Goal: Information Seeking & Learning: Learn about a topic

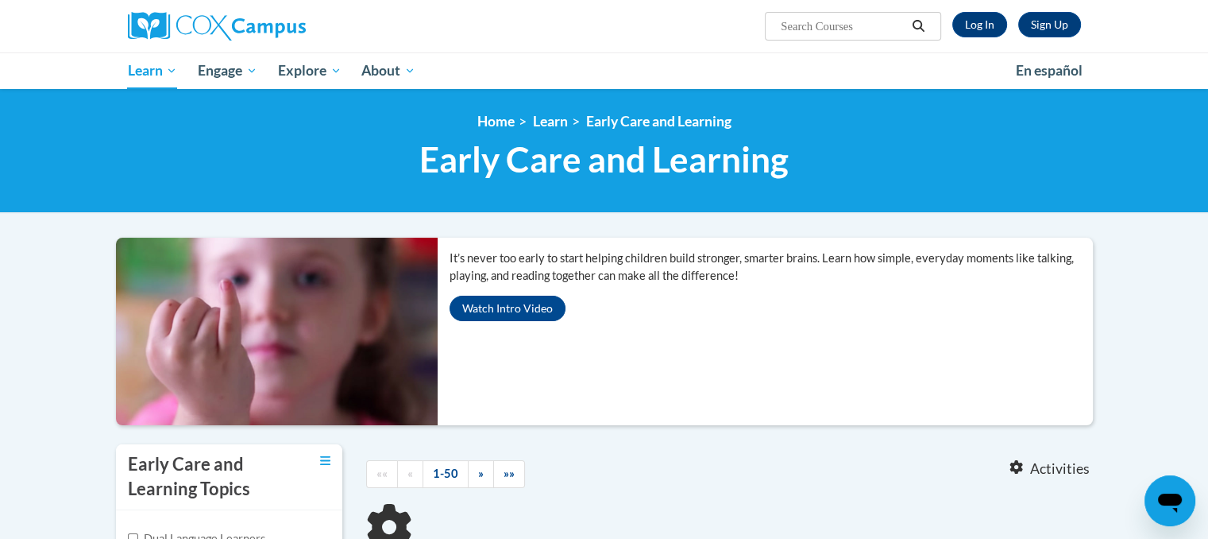
scroll to position [4, 0]
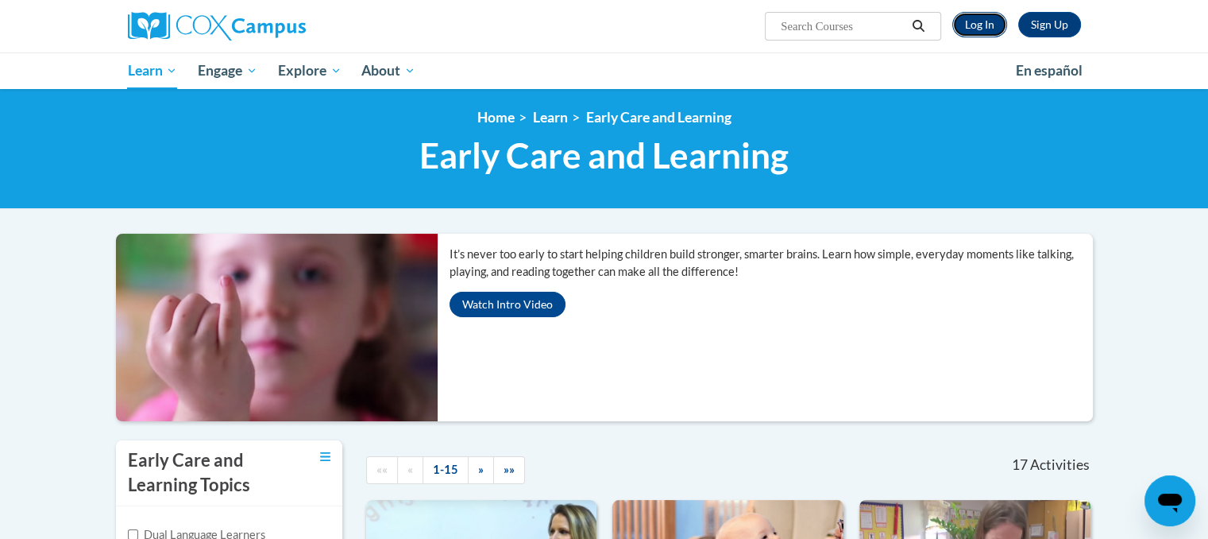
click at [971, 23] on link "Log In" at bounding box center [980, 24] width 55 height 25
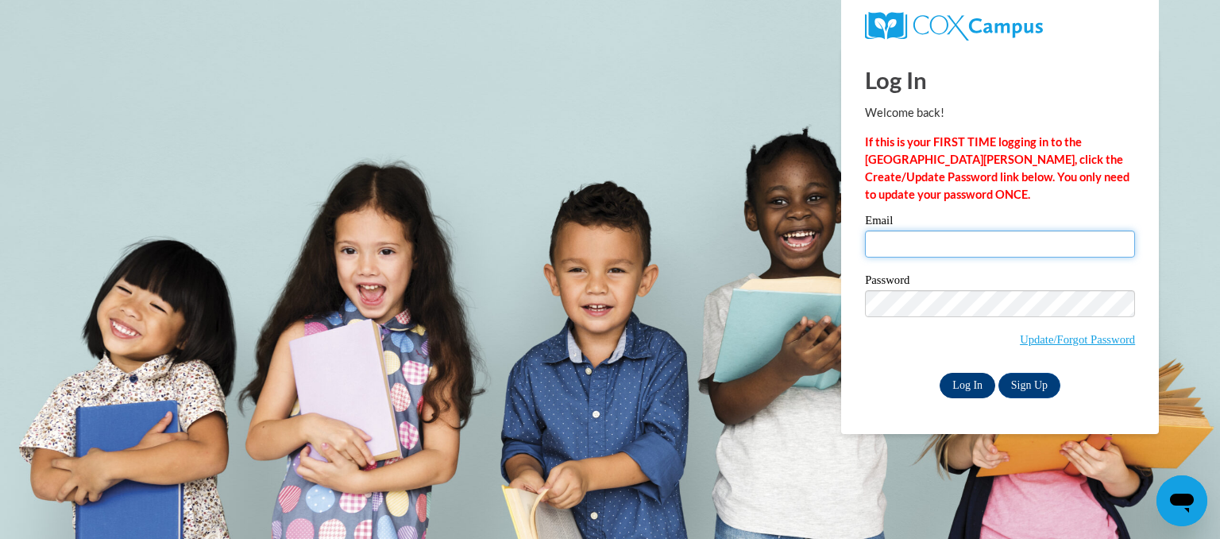
type input "aglodt@eastersealsia.org"
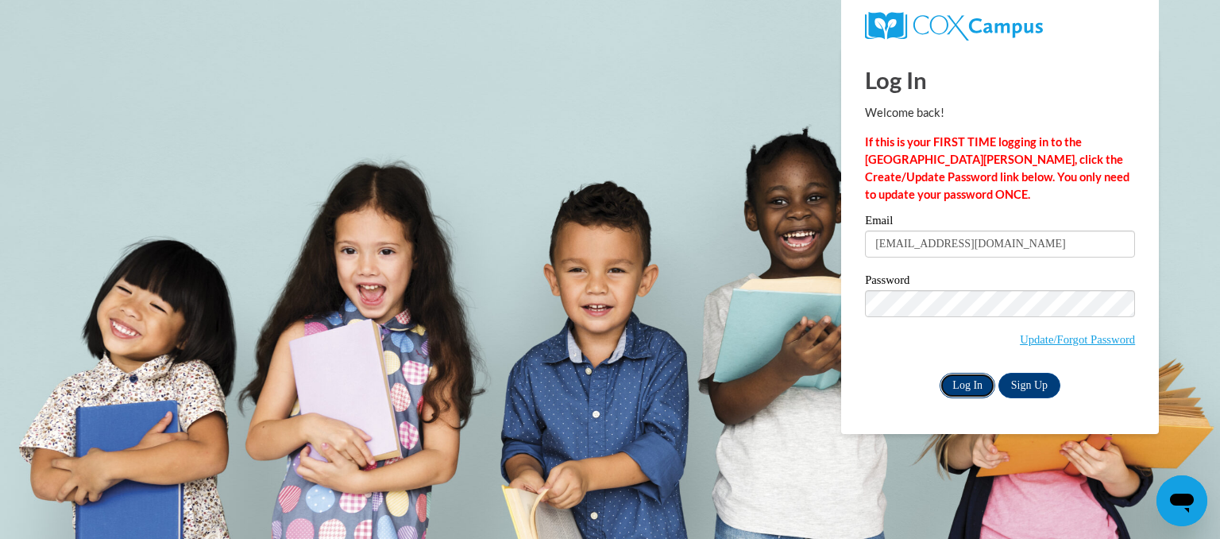
click at [950, 382] on input "Log In" at bounding box center [968, 385] width 56 height 25
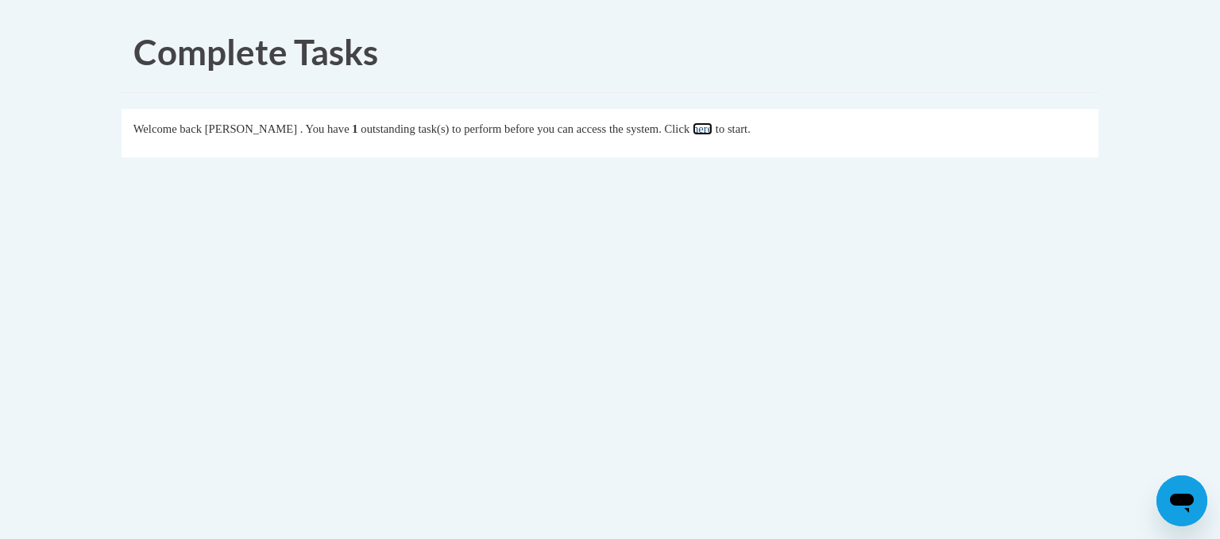
click at [713, 125] on link "here" at bounding box center [703, 128] width 20 height 13
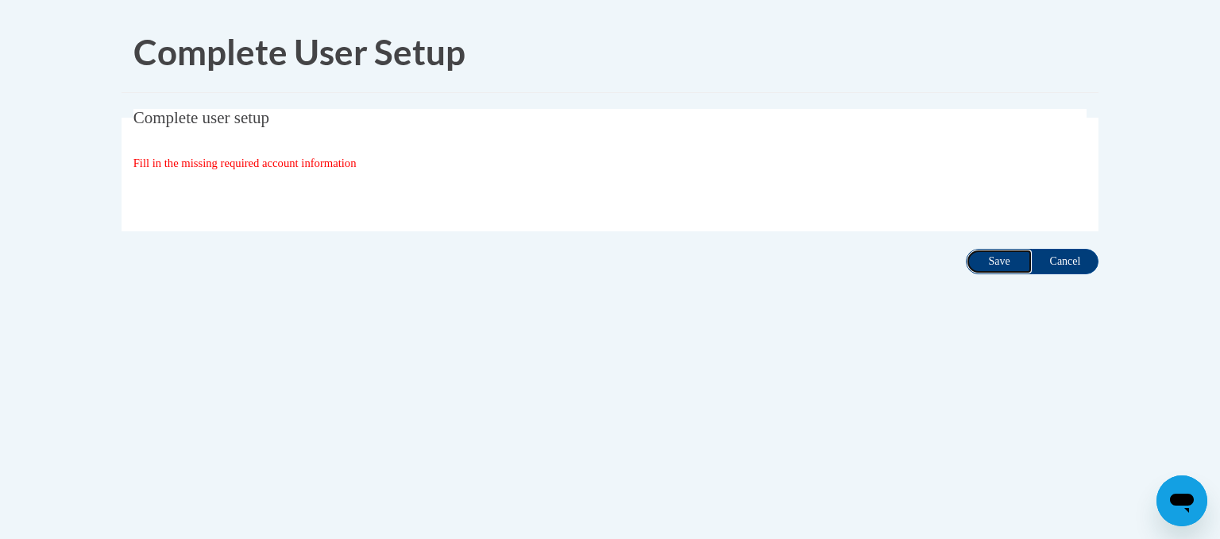
click at [997, 251] on input "Save" at bounding box center [999, 261] width 67 height 25
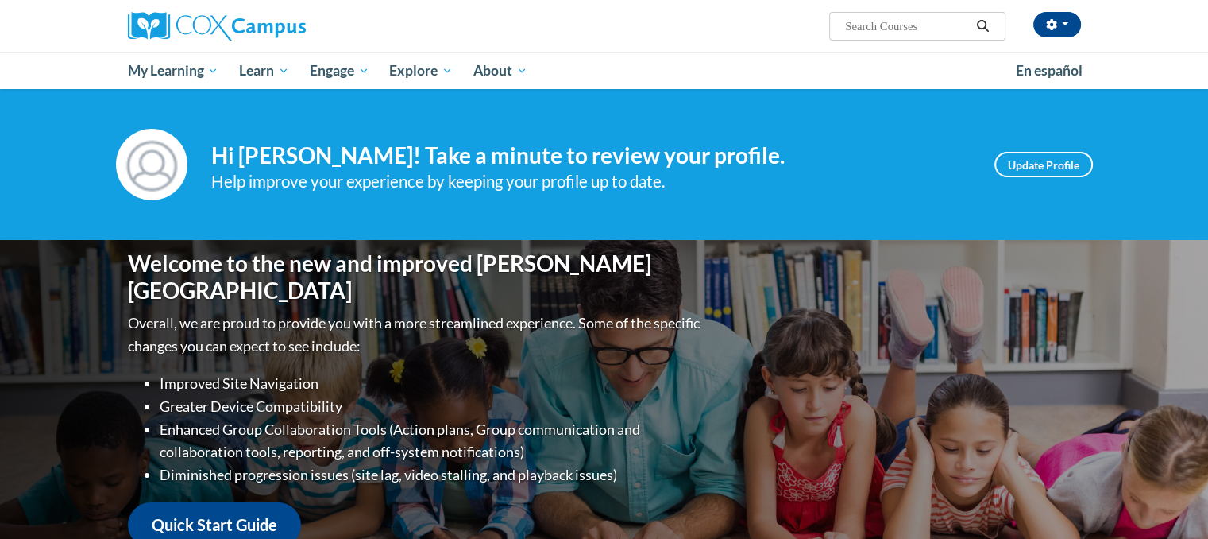
click at [997, 251] on div "Welcome to the new and improved Cox Campus Overall, we are proud to provide you…" at bounding box center [604, 399] width 1001 height 318
click at [924, 251] on div "Welcome to the new and improved Cox Campus Overall, we are proud to provide you…" at bounding box center [604, 399] width 1001 height 318
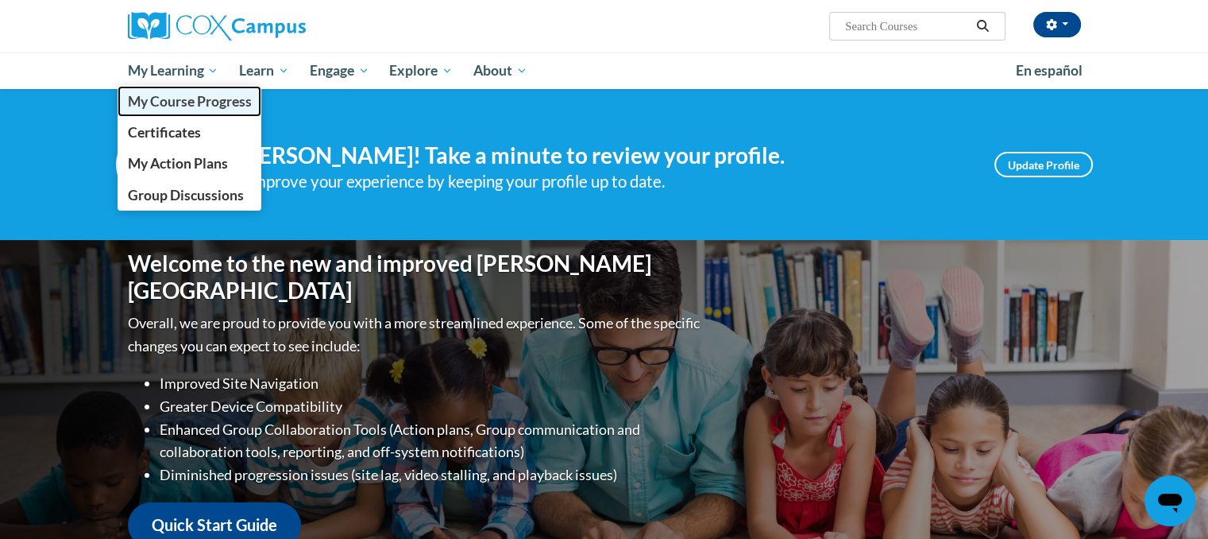
click at [175, 102] on span "My Course Progress" at bounding box center [189, 101] width 124 height 17
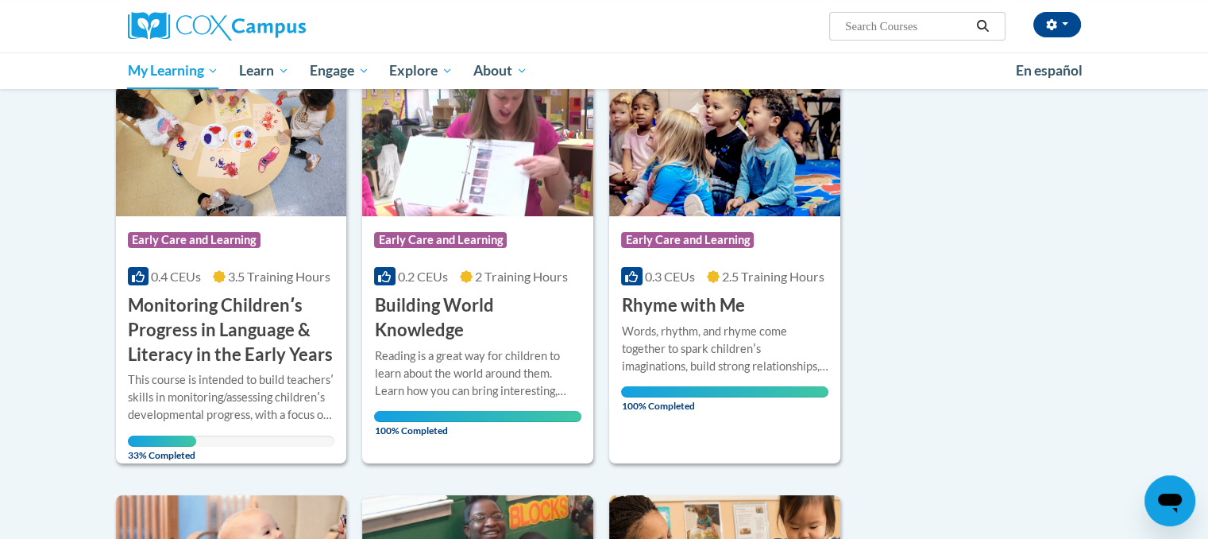
scroll to position [254, 0]
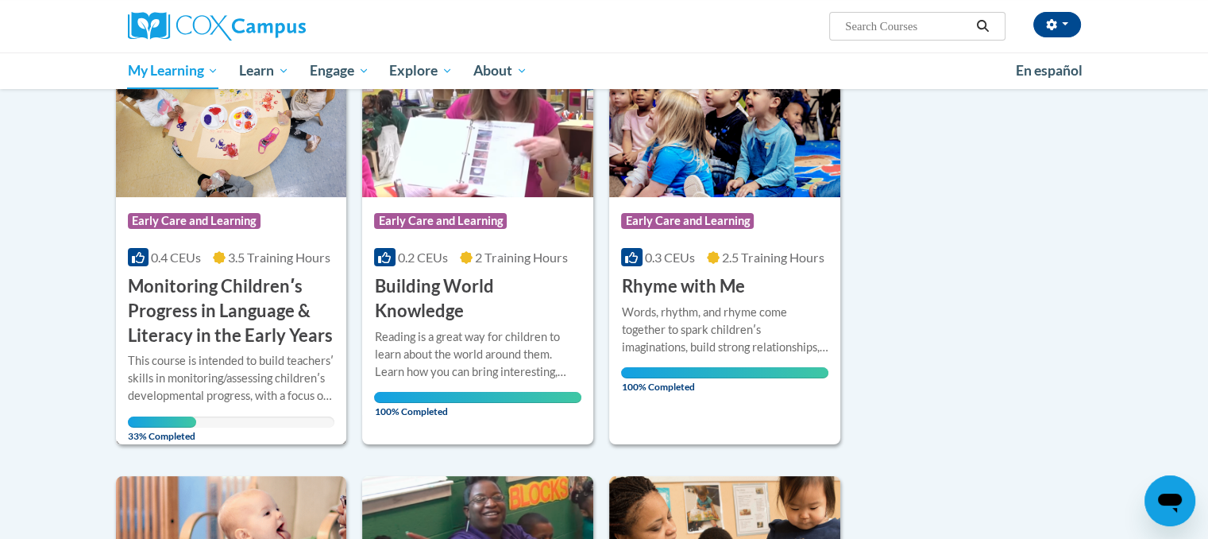
click at [229, 226] on span "Early Care and Learning" at bounding box center [194, 221] width 133 height 16
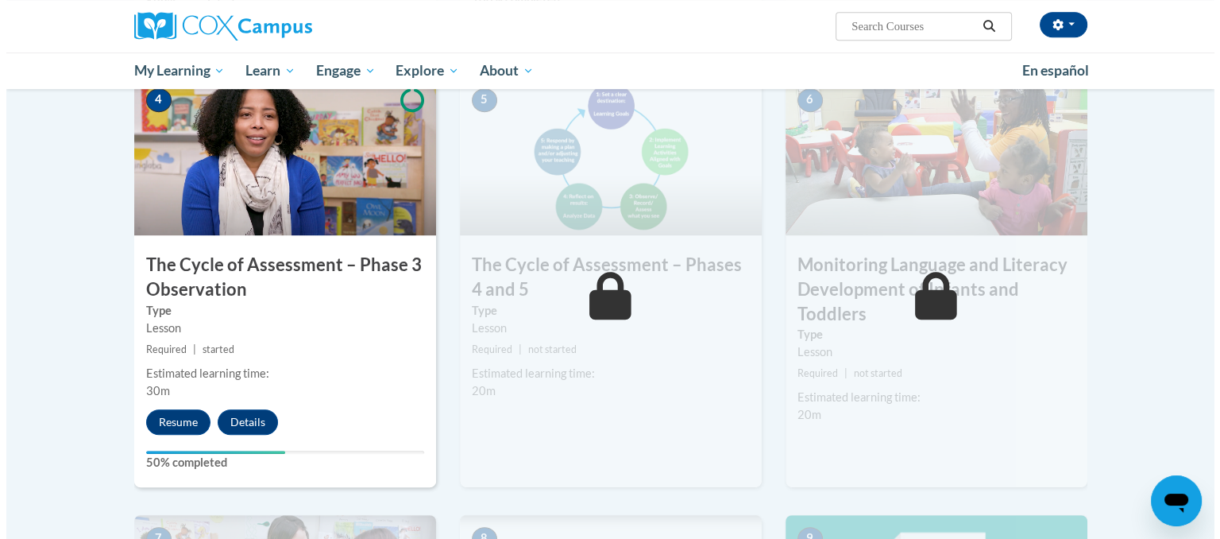
scroll to position [859, 0]
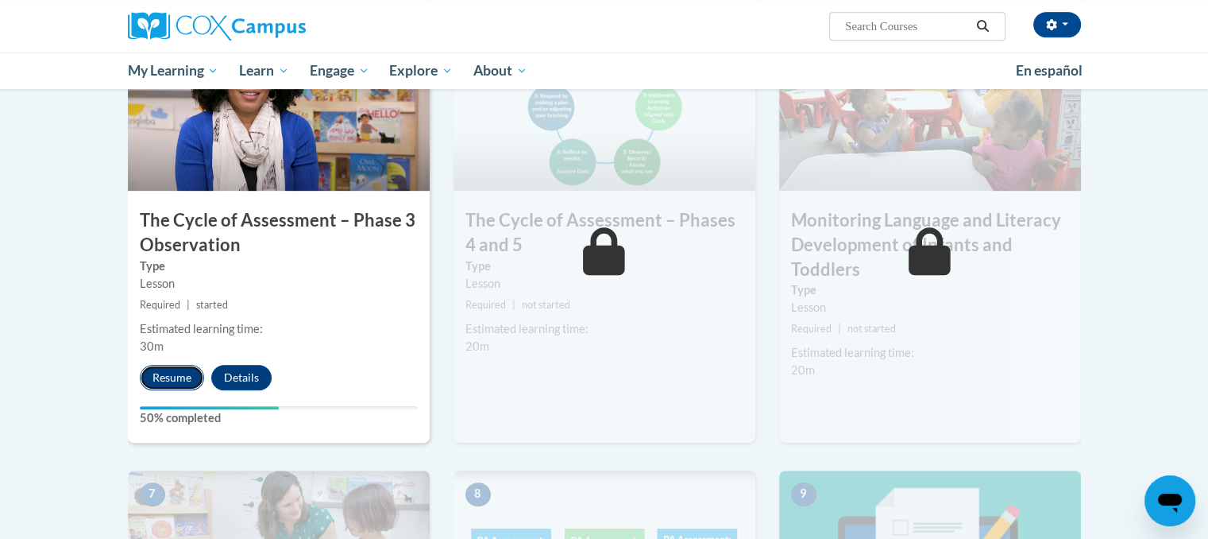
click at [186, 377] on button "Resume" at bounding box center [172, 377] width 64 height 25
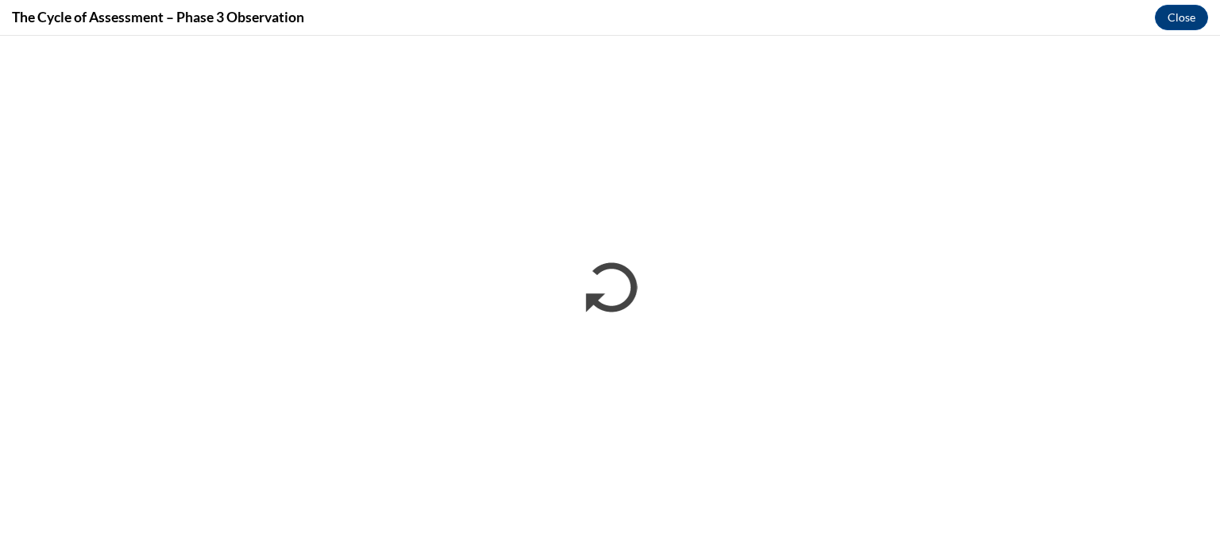
scroll to position [0, 0]
